Goal: Task Accomplishment & Management: Manage account settings

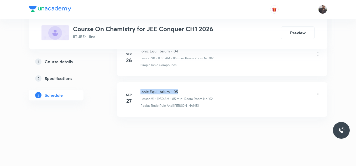
copy h6 "Ionic Equilibrium - 05"
drag, startPoint x: 140, startPoint y: 91, endPoint x: 200, endPoint y: 92, distance: 60.9
click at [200, 92] on div "Sep 27 Ionic Equilibrium - 05 Lesson 91 • 11:50 AM • 85 min • Room Room No 102 …" at bounding box center [222, 98] width 197 height 19
copy h6 "Ionic Equilibrium - 05"
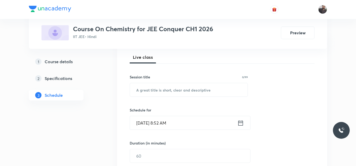
scroll to position [77, 0]
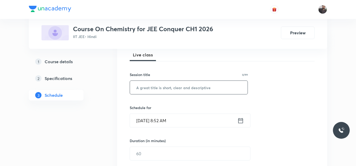
click at [194, 86] on input "text" at bounding box center [189, 87] width 118 height 13
paste input "Ionic Equilibrium - 05"
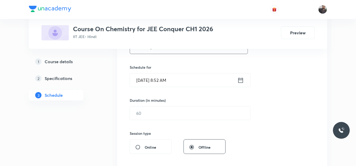
scroll to position [118, 0]
type input "Ionic Equilibrium - 06"
click at [188, 88] on div "Session 92 Live class Session title 22/99 Ionic Equilibrium - 06 ​ Schedule for…" at bounding box center [222, 119] width 185 height 246
click at [187, 84] on input "Oct 3, 2025, 8:52 AM" at bounding box center [183, 79] width 107 height 13
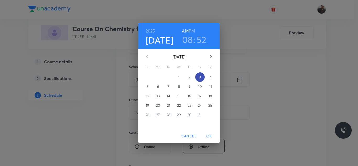
click at [199, 78] on span "3" at bounding box center [199, 76] width 9 height 5
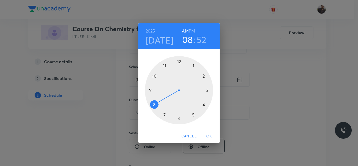
click at [150, 103] on div at bounding box center [179, 90] width 68 height 68
click at [178, 119] on div at bounding box center [179, 90] width 68 height 68
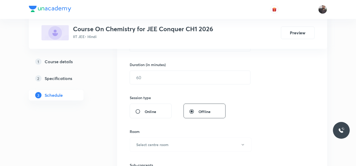
scroll to position [153, 0]
click at [164, 75] on input "text" at bounding box center [190, 77] width 120 height 13
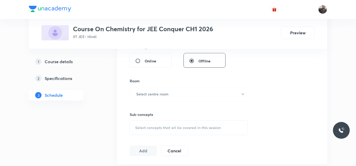
scroll to position [209, 0]
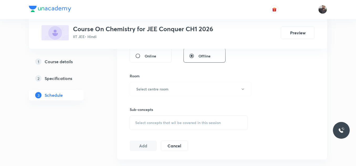
type input "85"
click at [188, 83] on button "Select centre room" at bounding box center [191, 89] width 122 height 14
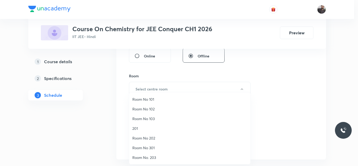
click at [147, 109] on span "Room No 102" at bounding box center [189, 109] width 115 height 6
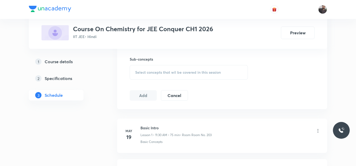
scroll to position [259, 0]
click at [153, 74] on span "Select concepts that wil be covered in this session" at bounding box center [178, 72] width 86 height 4
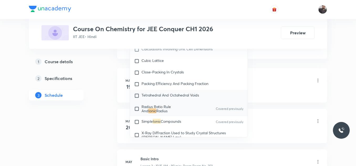
scroll to position [1649, 0]
type input "Ionic"
click at [165, 112] on span "Radius Ratio Rule And" at bounding box center [155, 108] width 29 height 9
checkbox input "true"
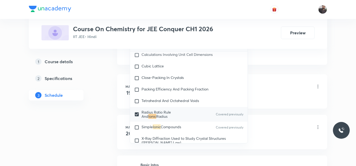
click at [274, 78] on li "May 19 Basic Intro Lesson 1 • 11:30 AM • 75 min • Room Room No. 203 Basic Conce…" at bounding box center [222, 91] width 210 height 34
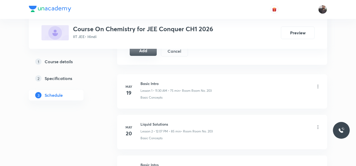
click at [149, 55] on button "Add" at bounding box center [143, 50] width 27 height 10
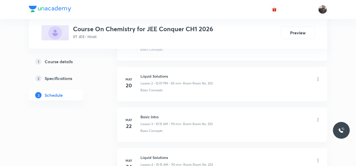
scroll to position [3971, 0]
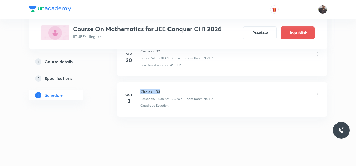
copy h6 "Circles - 03"
drag, startPoint x: 140, startPoint y: 89, endPoint x: 161, endPoint y: 91, distance: 20.5
click at [161, 91] on div "Oct 3 Circles - 03 Lesson 95 • 8:30 AM • 85 min • Room Room No 102 Quadratic Eq…" at bounding box center [222, 98] width 197 height 19
click at [318, 95] on icon at bounding box center [317, 94] width 5 height 5
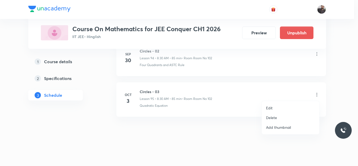
click at [288, 110] on li "Edit" at bounding box center [290, 108] width 57 height 10
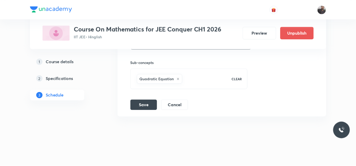
scroll to position [4078, 0]
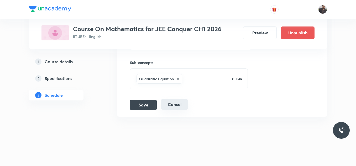
click at [180, 104] on button "Cancel" at bounding box center [174, 104] width 27 height 10
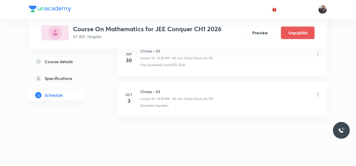
click at [318, 94] on icon at bounding box center [317, 94] width 5 height 5
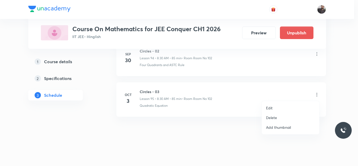
click at [274, 117] on p "Delete" at bounding box center [271, 118] width 11 height 6
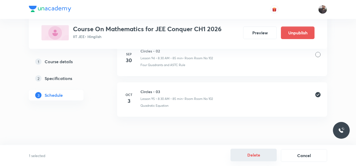
click at [260, 156] on button "Delete" at bounding box center [253, 155] width 46 height 13
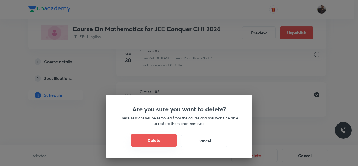
click at [155, 139] on button "Delete" at bounding box center [154, 140] width 46 height 13
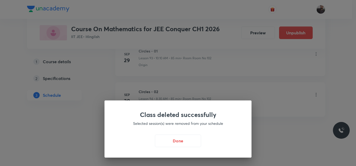
scroll to position [3835, 0]
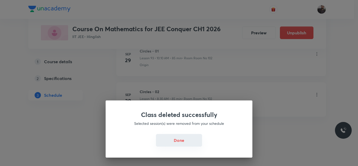
click at [188, 137] on button "Done" at bounding box center [179, 140] width 46 height 13
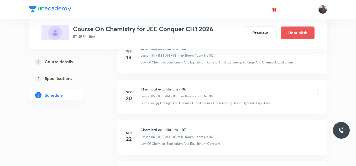
scroll to position [4006, 0]
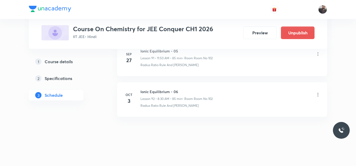
click at [318, 95] on icon at bounding box center [317, 94] width 5 height 5
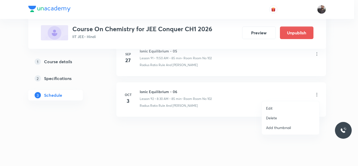
click at [278, 120] on li "Delete" at bounding box center [290, 118] width 57 height 10
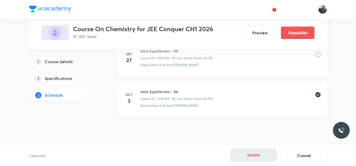
click at [250, 158] on button "Delete" at bounding box center [253, 155] width 46 height 13
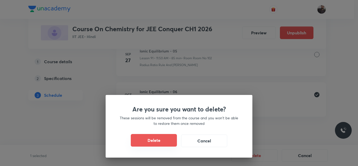
click at [148, 139] on button "Delete" at bounding box center [154, 140] width 46 height 13
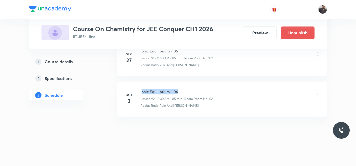
drag, startPoint x: 141, startPoint y: 91, endPoint x: 196, endPoint y: 93, distance: 55.1
click at [196, 93] on h6 "Ionic Equilibrium - 06" at bounding box center [176, 92] width 72 height 6
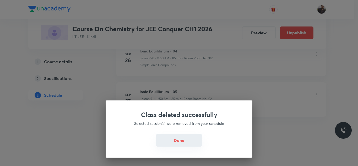
click at [184, 143] on button "Done" at bounding box center [179, 140] width 46 height 13
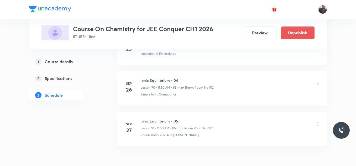
scroll to position [3935, 0]
drag, startPoint x: 140, startPoint y: 78, endPoint x: 211, endPoint y: 78, distance: 71.4
click at [211, 78] on div "Sep 26 Ionic Equilibrium - 04 Lesson 90 • 11:50 AM • 85 min • Room Room No 102 …" at bounding box center [222, 87] width 197 height 19
copy h6 "Ionic Equilibrium - 04"
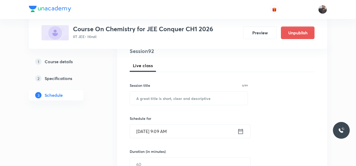
scroll to position [67, 0]
click at [208, 98] on input "text" at bounding box center [189, 97] width 118 height 13
paste input "Ionic Equilibrium - 04"
type input "I"
